Goal: Task Accomplishment & Management: Use online tool/utility

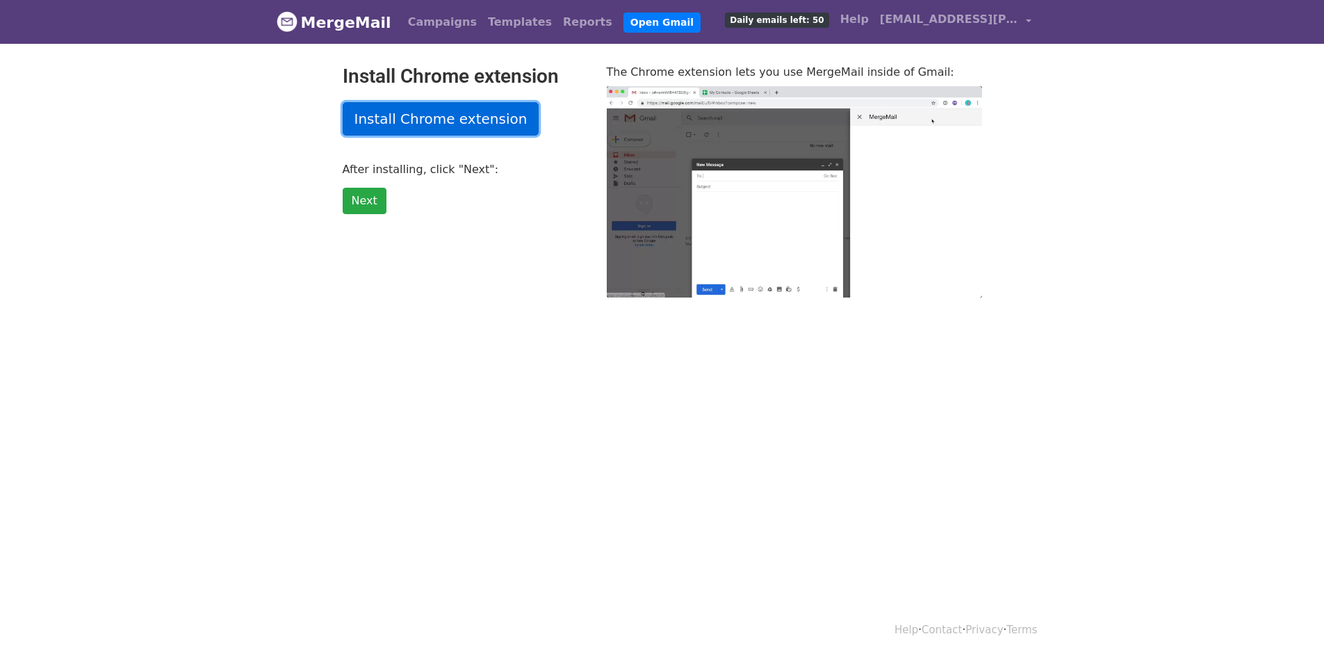
click at [458, 121] on link "Install Chrome extension" at bounding box center [441, 118] width 197 height 33
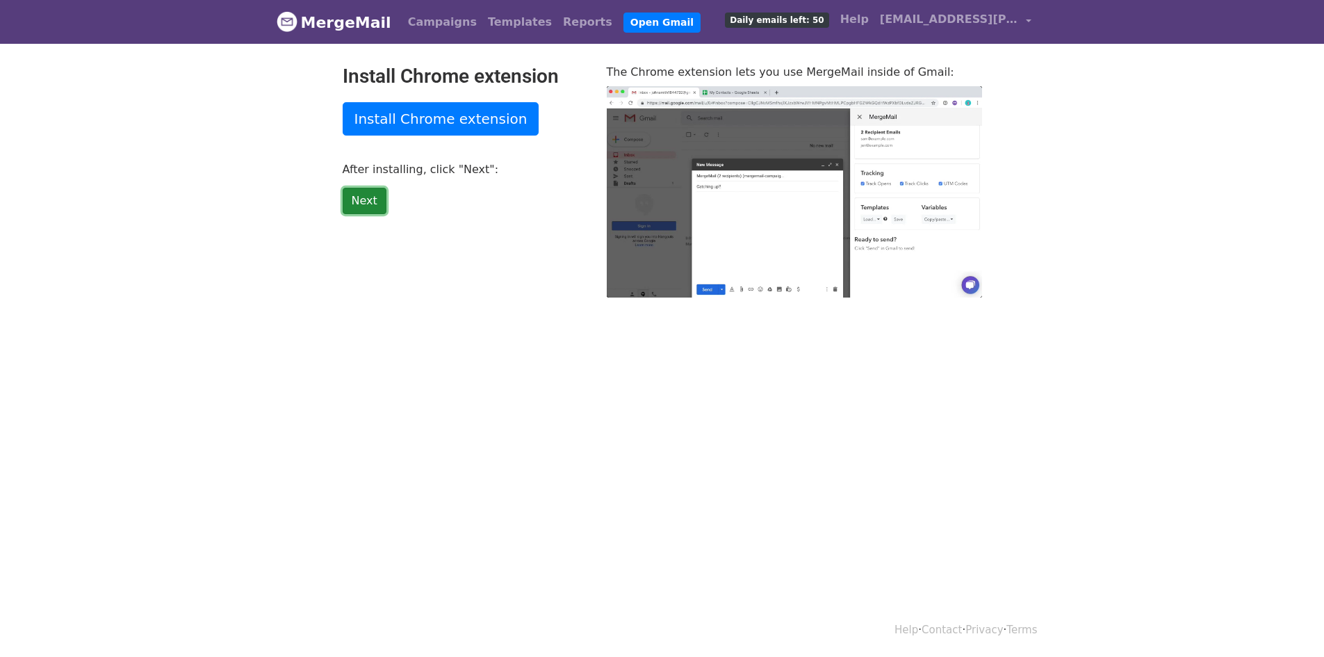
click at [365, 201] on link "Next" at bounding box center [365, 201] width 44 height 26
type input "16.53"
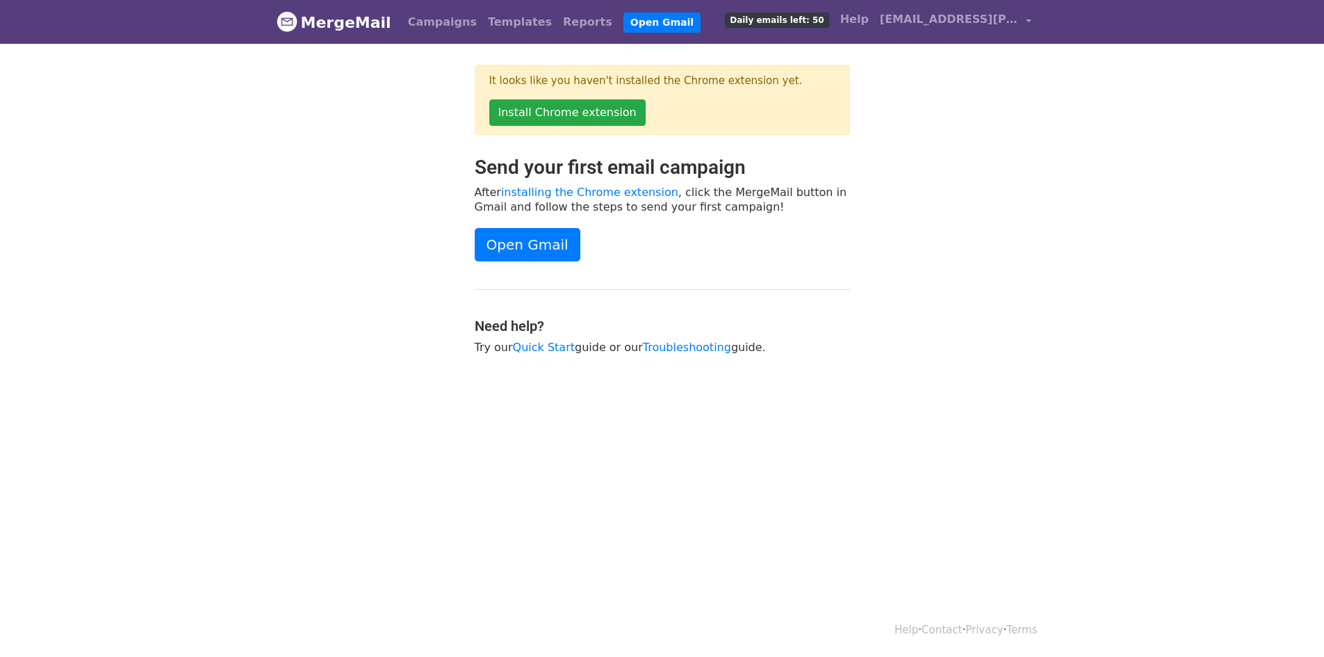
click at [958, 126] on div "It looks like you haven't installed the Chrome extension yet. Install Chrome ex…" at bounding box center [662, 110] width 792 height 91
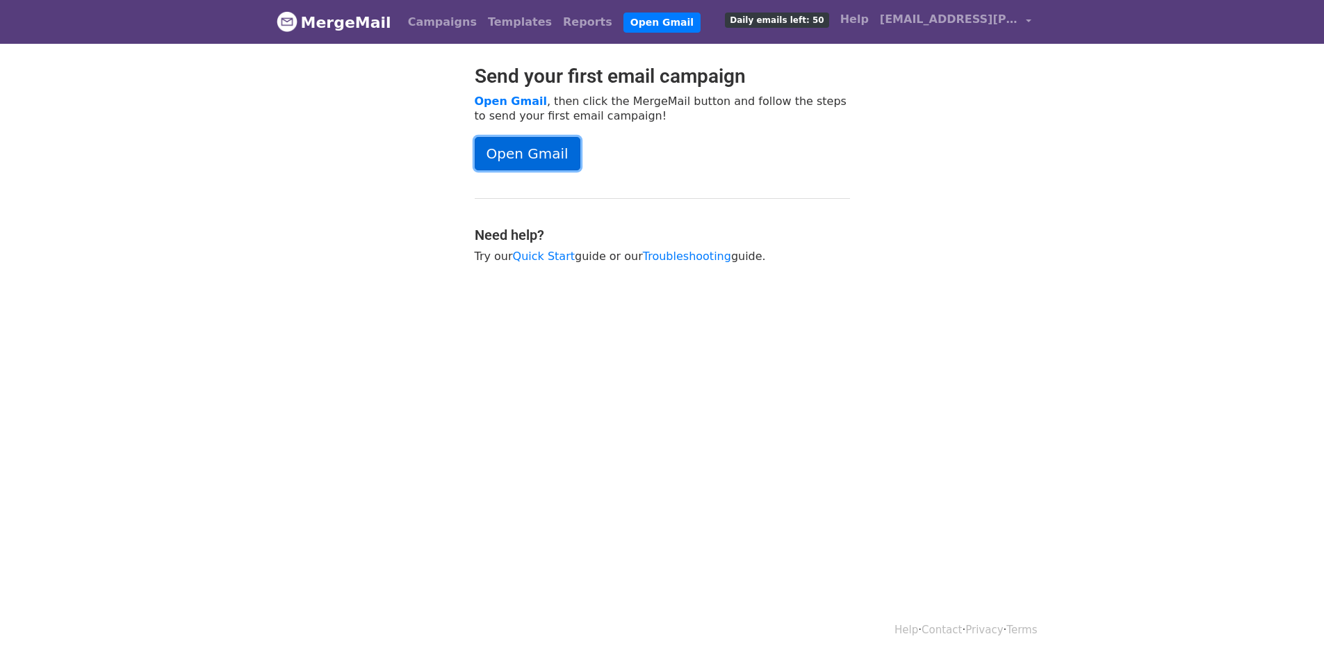
click at [537, 158] on link "Open Gmail" at bounding box center [528, 153] width 106 height 33
